Goal: Information Seeking & Learning: Compare options

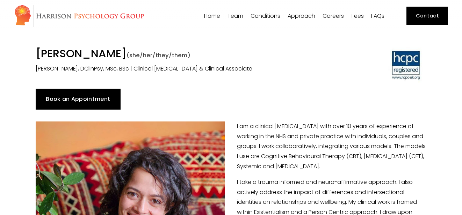
click at [0, 0] on span "[PERSON_NAME]" at bounding box center [0, 0] width 0 height 0
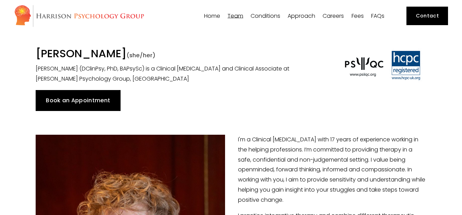
click at [0, 0] on span "Dr [PERSON_NAME]" at bounding box center [0, 0] width 0 height 0
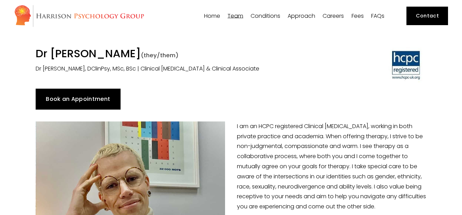
click at [0, 0] on span "[PERSON_NAME]" at bounding box center [0, 0] width 0 height 0
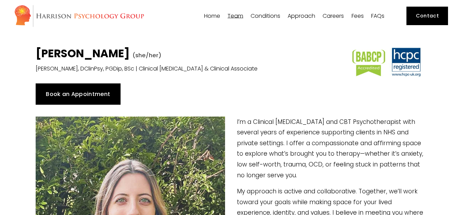
click at [0, 0] on span "[PERSON_NAME]" at bounding box center [0, 0] width 0 height 0
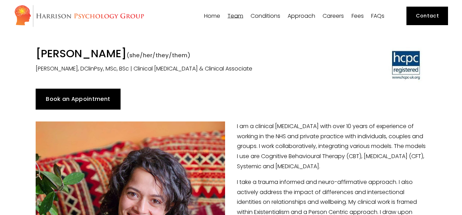
click at [0, 0] on span "[PERSON_NAME]" at bounding box center [0, 0] width 0 height 0
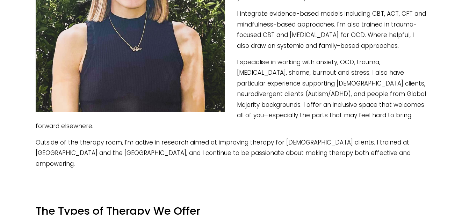
scroll to position [238, 0]
